Goal: Information Seeking & Learning: Learn about a topic

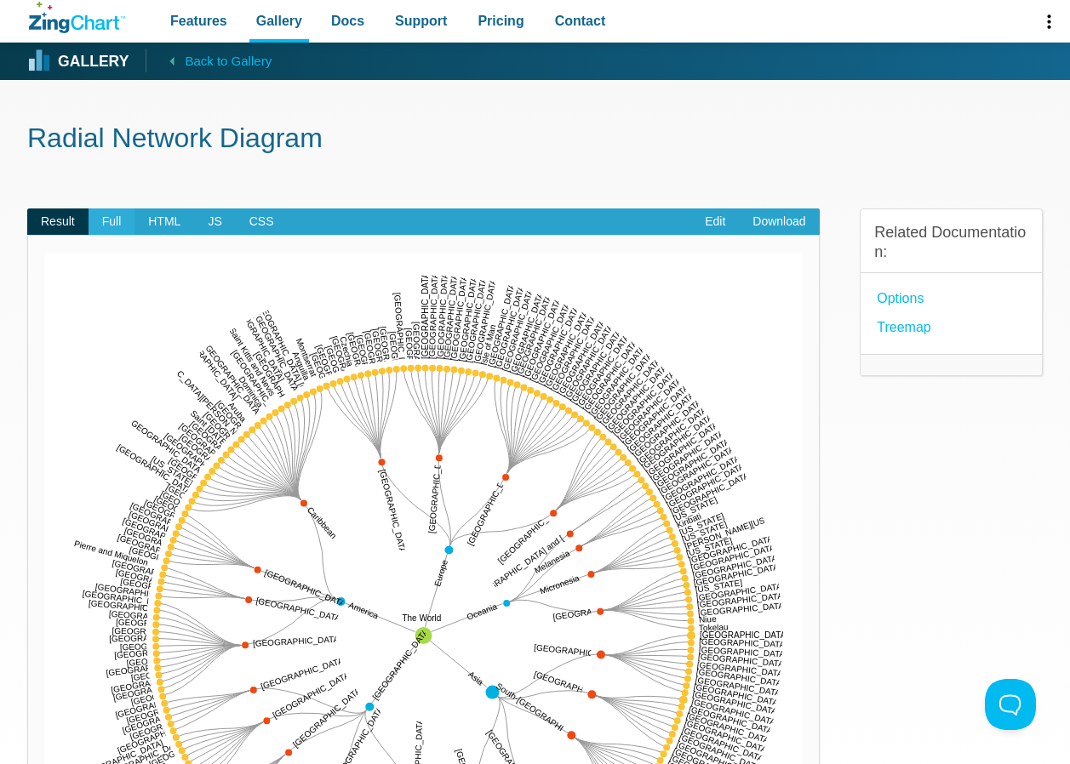
click at [110, 221] on span "Full" at bounding box center [112, 222] width 47 height 27
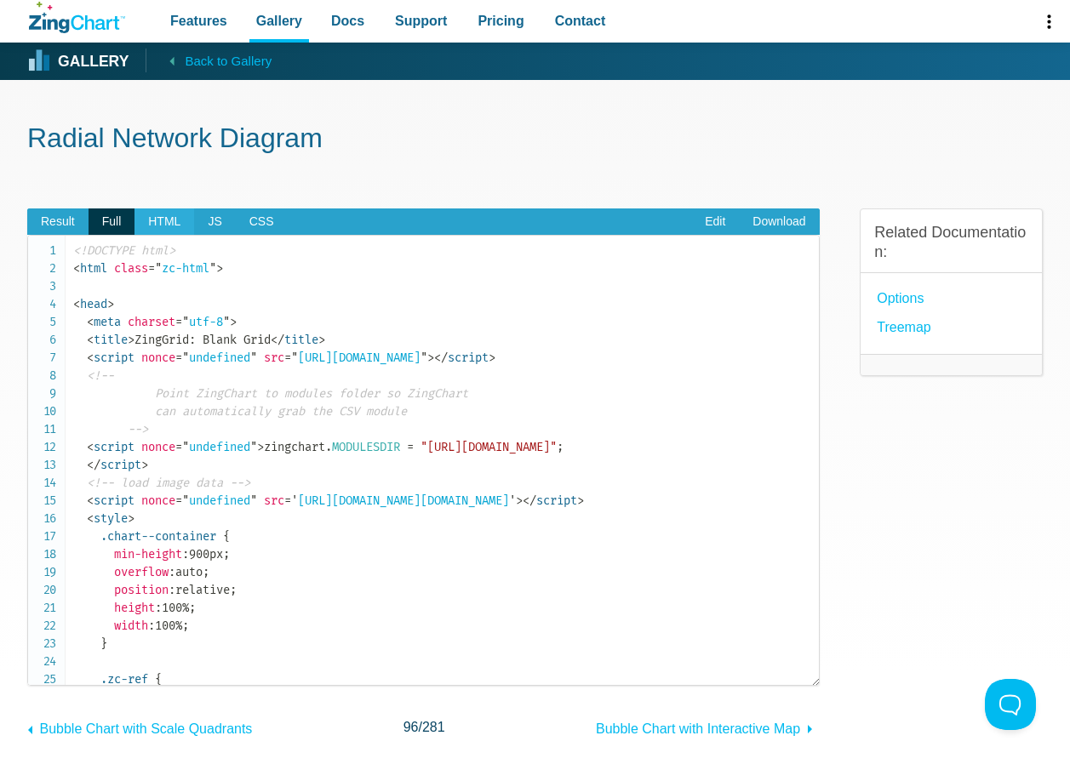
click at [180, 226] on span "HTML" at bounding box center [164, 222] width 60 height 27
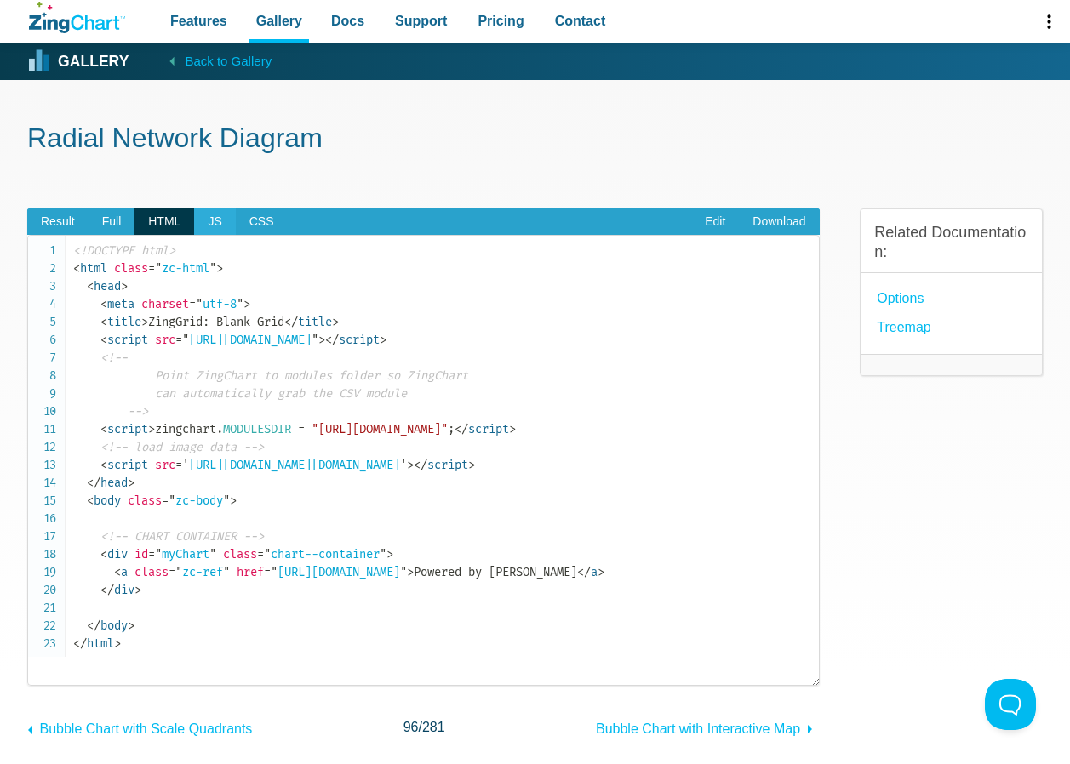
click at [206, 226] on span "JS" at bounding box center [214, 222] width 41 height 27
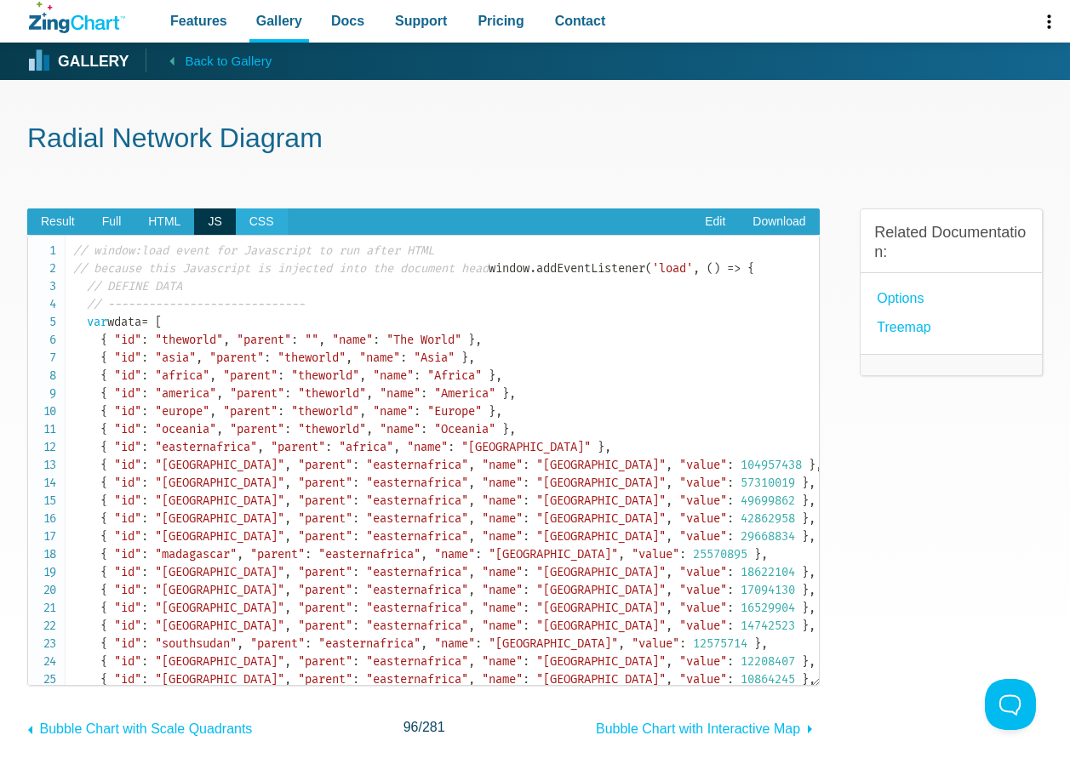
click at [252, 220] on span "CSS" at bounding box center [262, 222] width 52 height 27
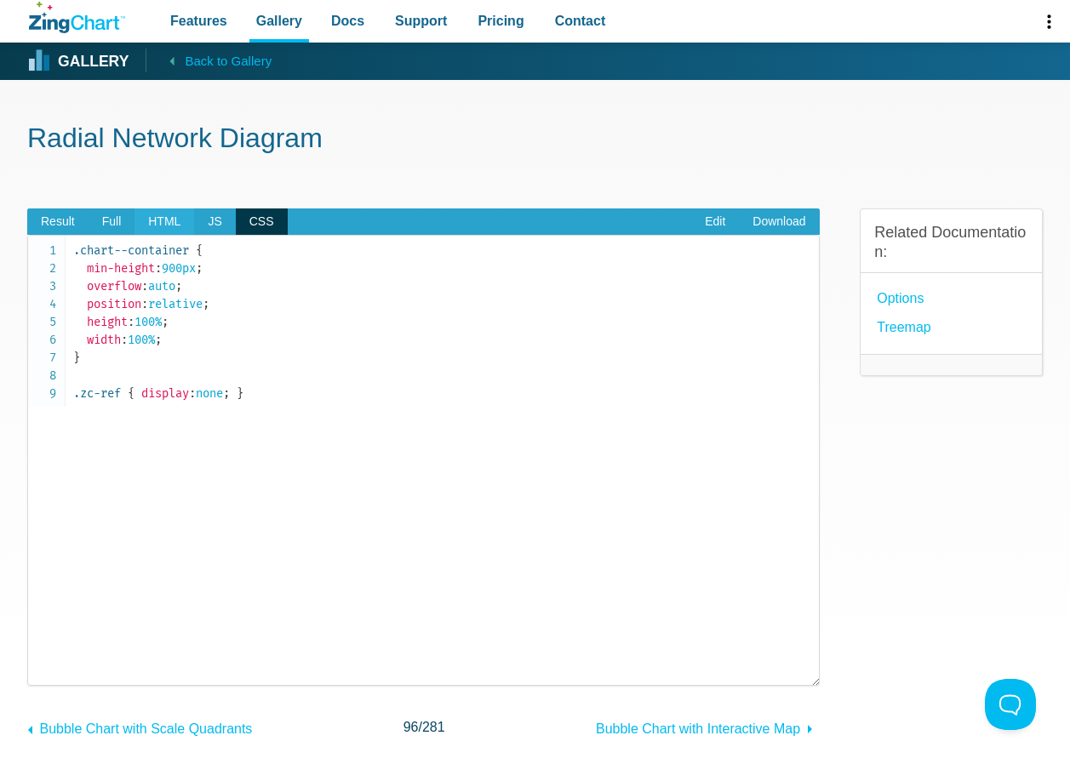
click at [135, 224] on span "HTML" at bounding box center [164, 222] width 60 height 27
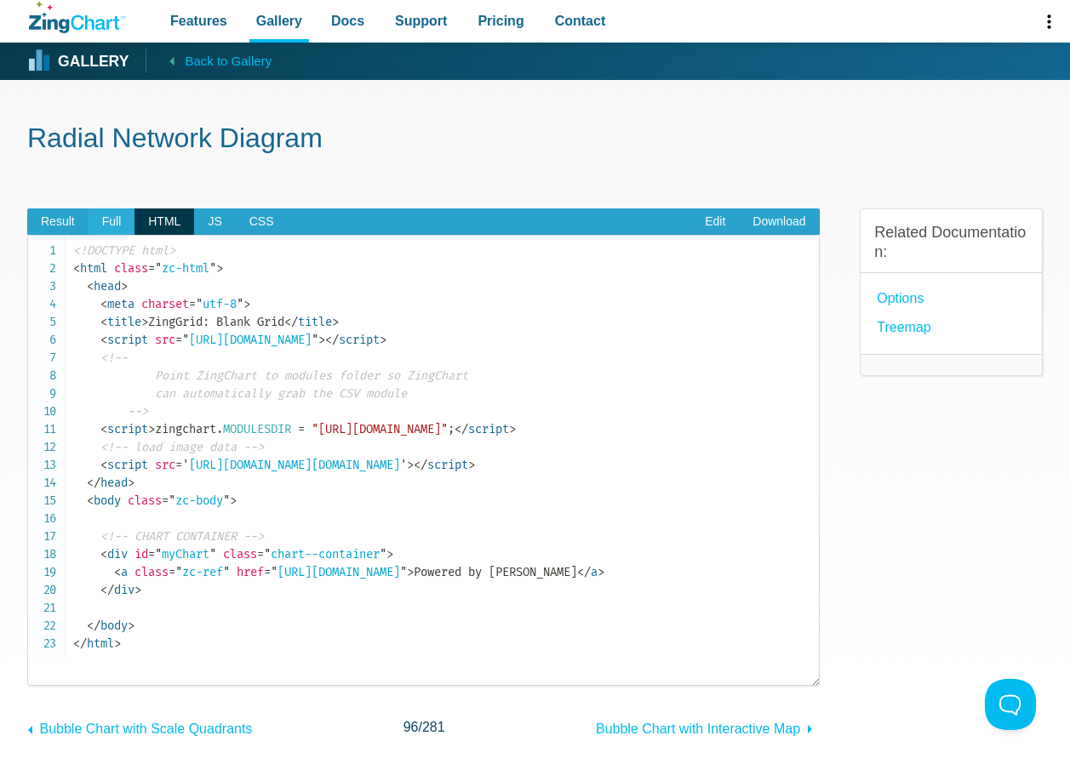
click at [89, 222] on span "Full" at bounding box center [112, 222] width 47 height 27
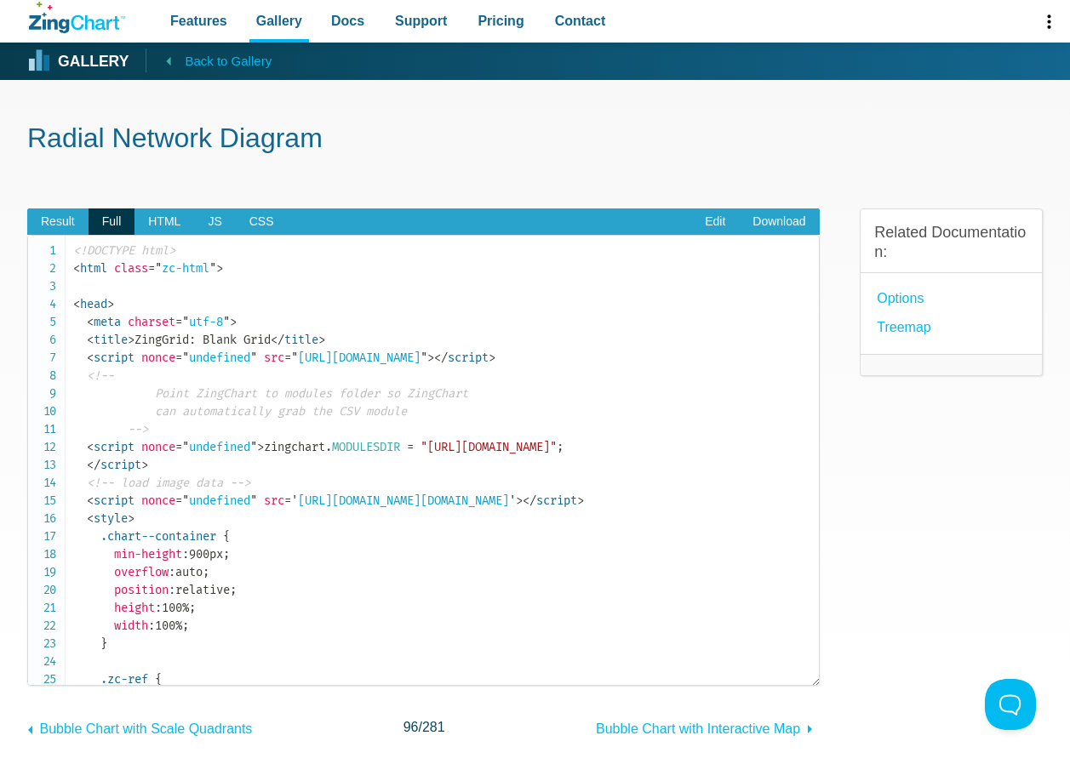
click at [223, 53] on span "Back to Gallery" at bounding box center [228, 61] width 87 height 22
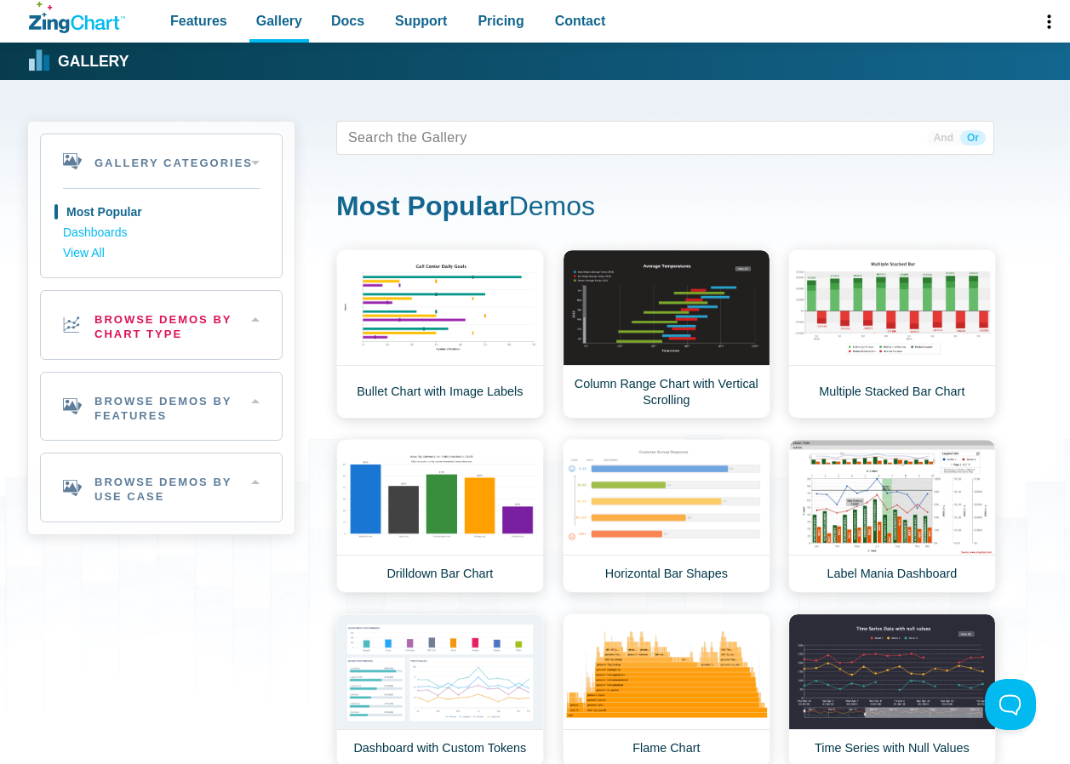
click at [197, 330] on h2 "Browse Demos By Chart Type" at bounding box center [161, 325] width 241 height 68
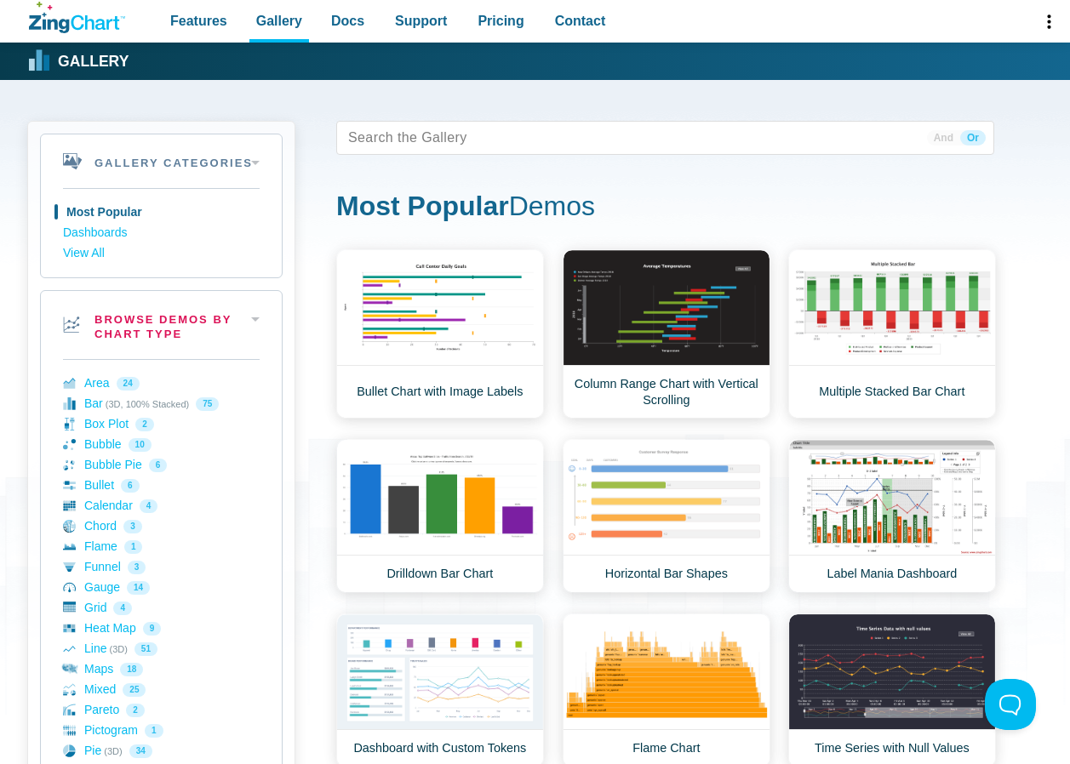
click at [197, 332] on h2 "Browse Demos By Chart Type" at bounding box center [161, 325] width 241 height 68
